Goal: Task Accomplishment & Management: Use online tool/utility

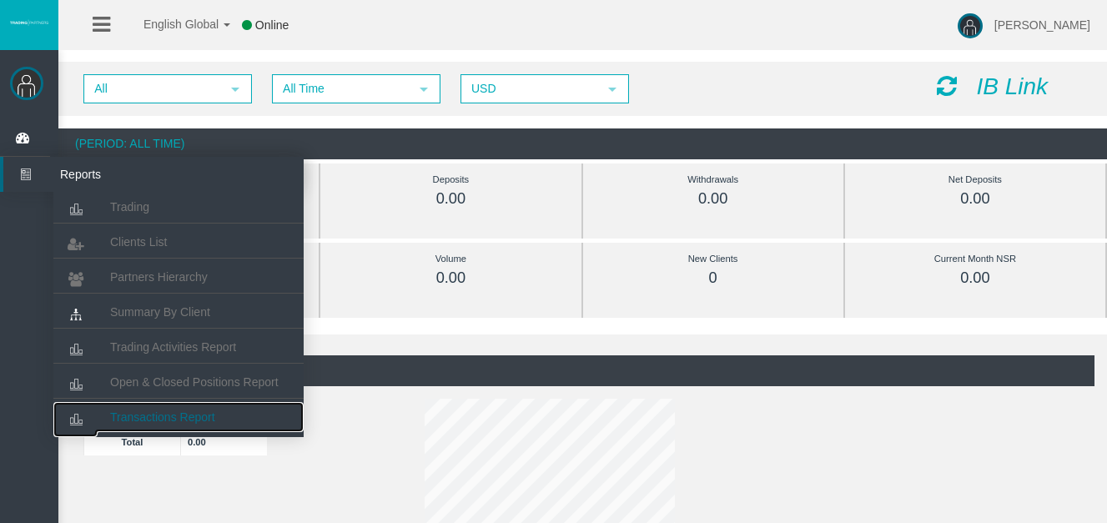
click at [144, 414] on span "Transactions Report" at bounding box center [162, 417] width 105 height 13
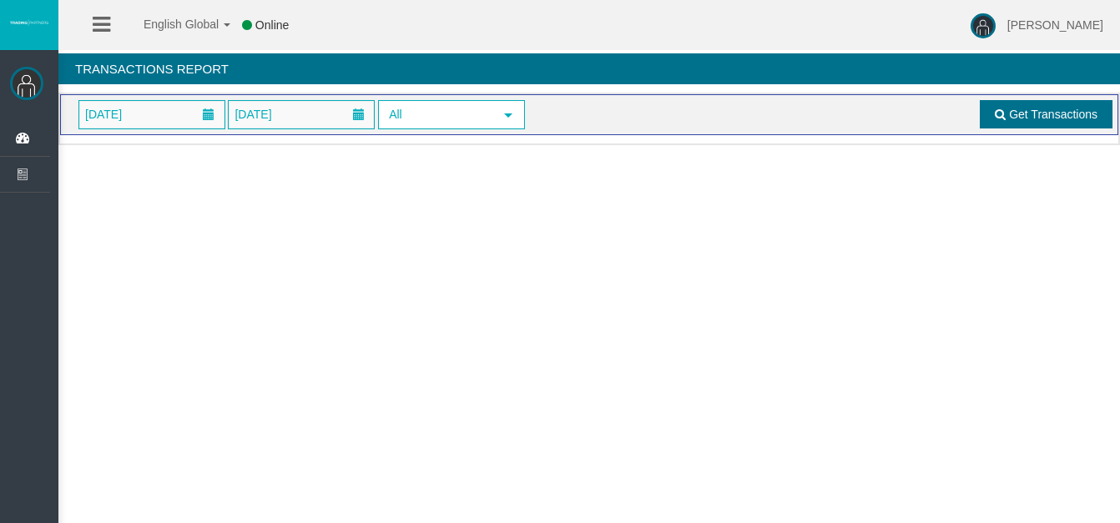
click at [1072, 105] on link "Get Transactions" at bounding box center [1046, 114] width 133 height 28
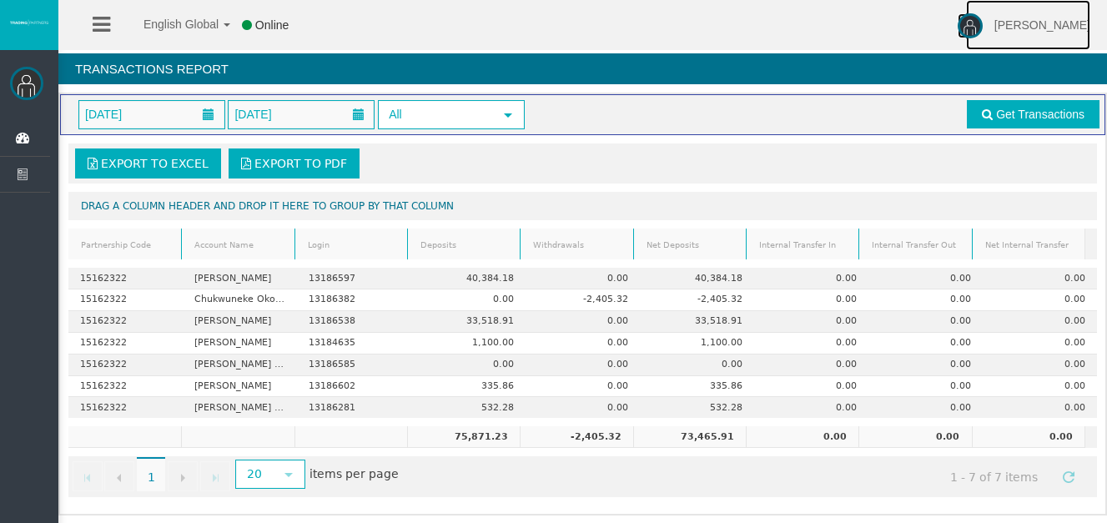
click at [983, 20] on img at bounding box center [970, 25] width 25 height 25
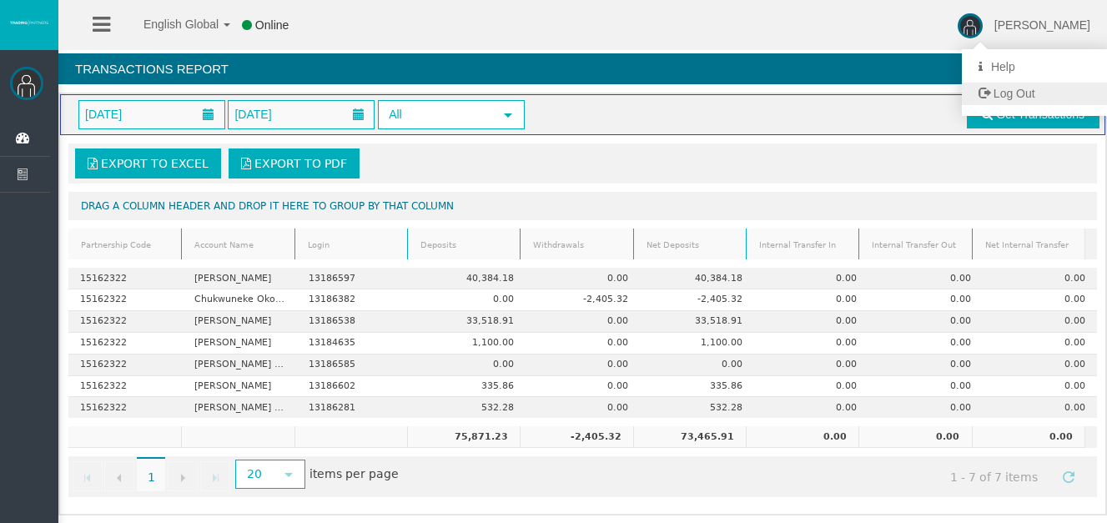
click at [1019, 93] on span "Log Out" at bounding box center [1015, 93] width 42 height 13
